Goal: Use online tool/utility: Utilize a website feature to perform a specific function

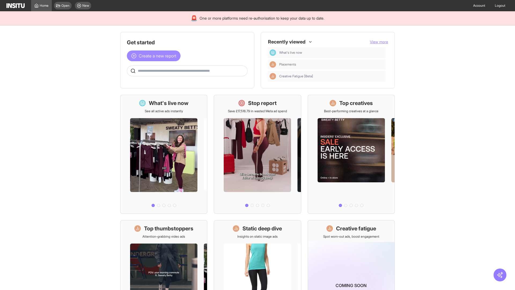
click at [155, 56] on span "Create a new report" at bounding box center [158, 56] width 38 height 6
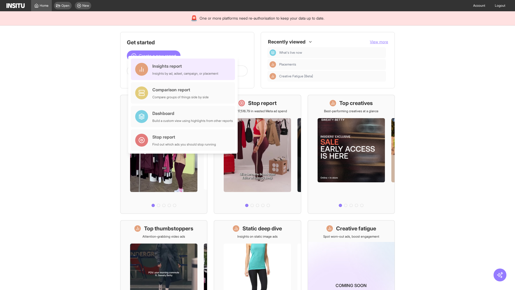
click at [184, 69] on div "Insights report Insights by ad, adset, campaign, or placement" at bounding box center [185, 69] width 66 height 13
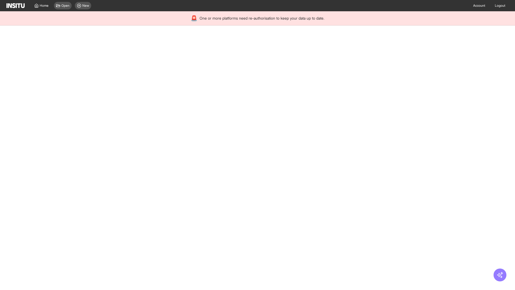
select select "**"
